Goal: Task Accomplishment & Management: Use online tool/utility

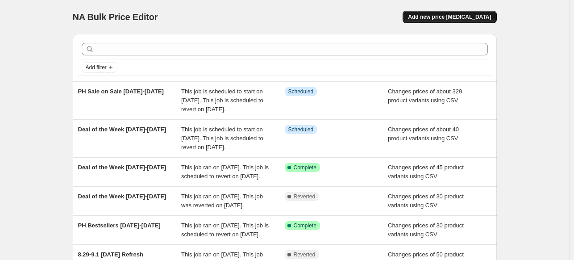
click at [451, 18] on span "Add new price [MEDICAL_DATA]" at bounding box center [449, 16] width 83 height 7
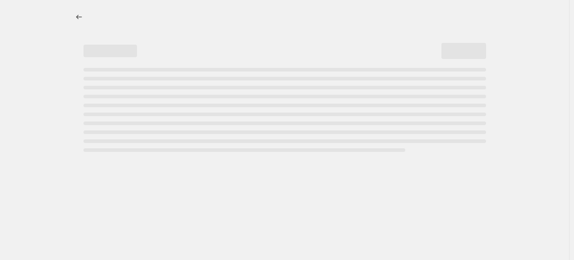
select select "percentage"
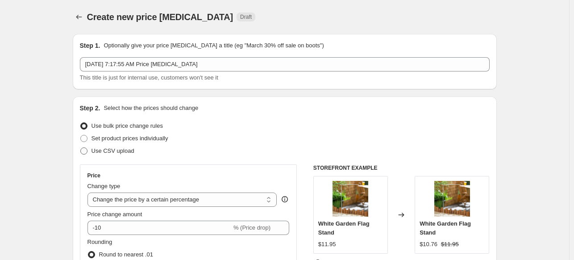
click at [114, 151] on span "Use CSV upload" at bounding box center [112, 150] width 43 height 7
click at [81, 148] on input "Use CSV upload" at bounding box center [80, 147] width 0 height 0
radio input "true"
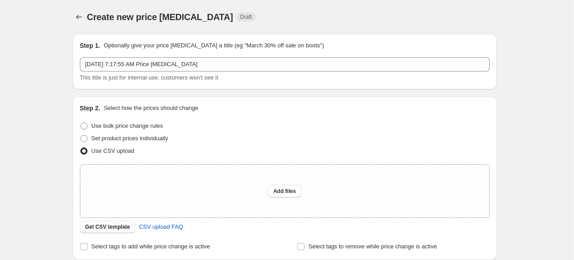
click at [111, 224] on span "Get CSV template" at bounding box center [107, 226] width 45 height 7
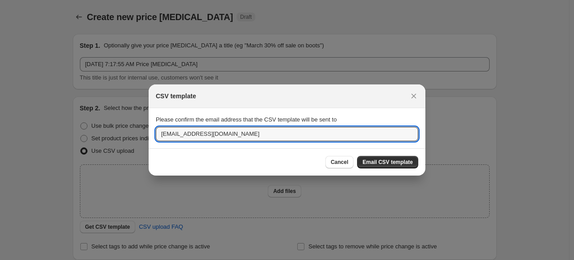
drag, startPoint x: 253, startPoint y: 133, endPoint x: 27, endPoint y: 133, distance: 226.7
type input "[EMAIL_ADDRESS][DOMAIN_NAME]"
click at [388, 159] on span "Email CSV template" at bounding box center [387, 161] width 50 height 7
